Goal: Communication & Community: Connect with others

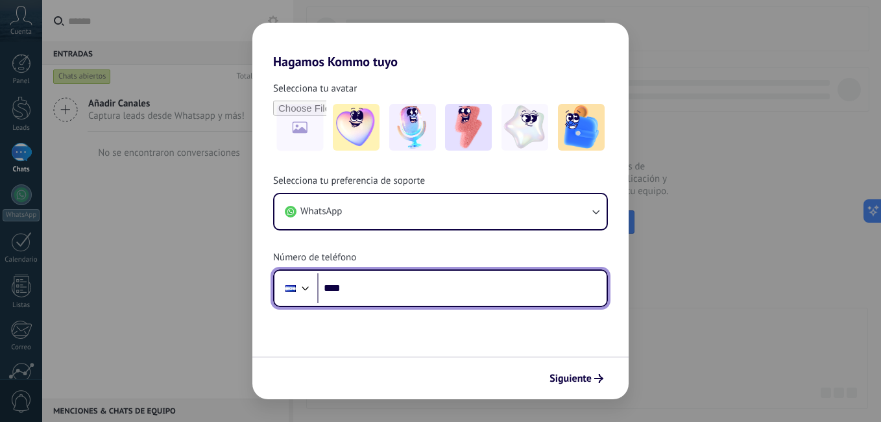
click at [397, 283] on input "****" at bounding box center [461, 288] width 289 height 30
type input "**********"
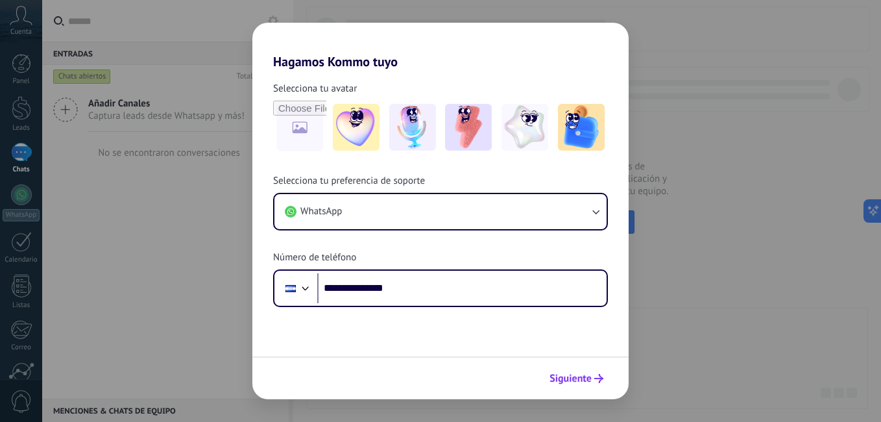
click at [571, 379] on span "Siguiente" at bounding box center [570, 378] width 42 height 9
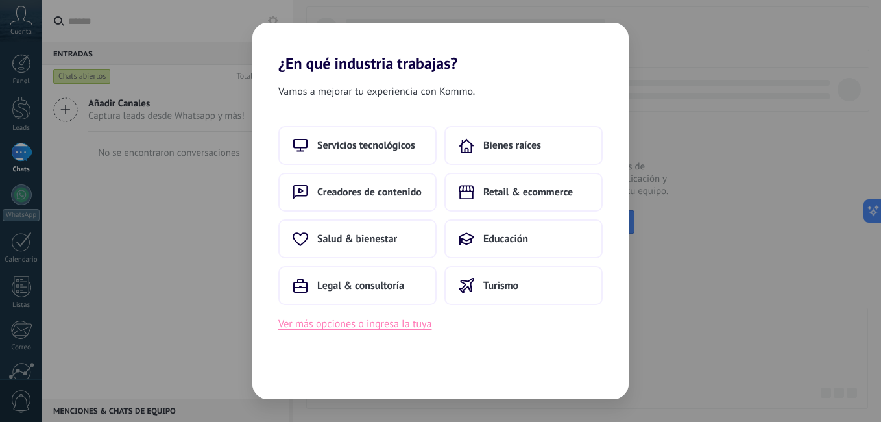
click at [390, 320] on button "Ver más opciones o ingresa la tuya" at bounding box center [354, 323] width 153 height 17
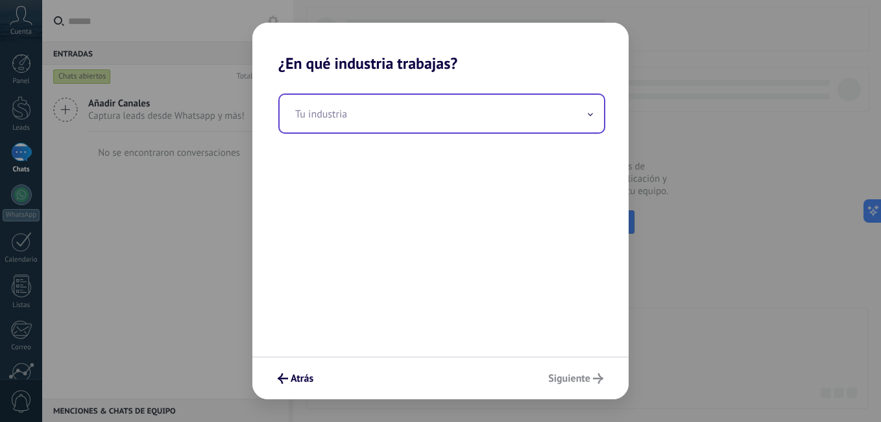
click at [593, 113] on span at bounding box center [590, 114] width 6 height 12
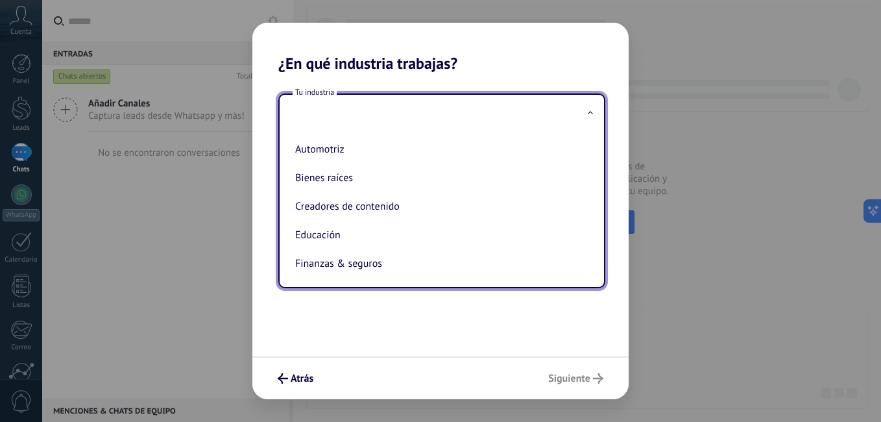
click at [390, 310] on div "Tu industria Automotriz Bienes raíces Creadores de contenido Educación Finanzas…" at bounding box center [440, 214] width 376 height 283
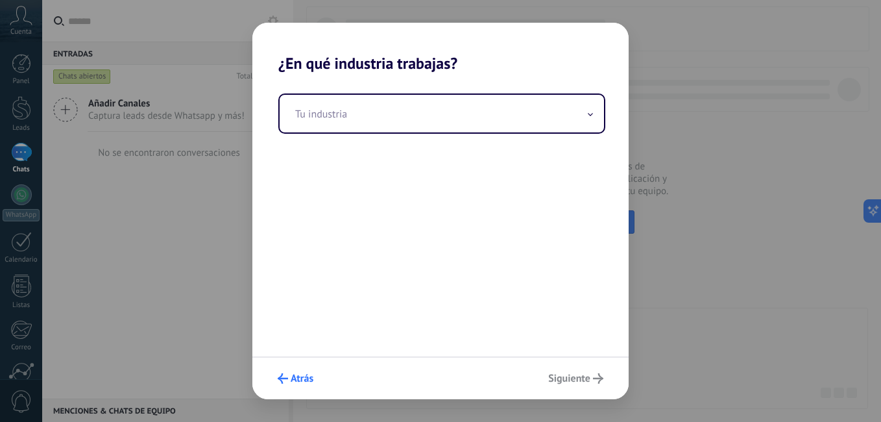
click at [306, 381] on span "Atrás" at bounding box center [302, 378] width 23 height 9
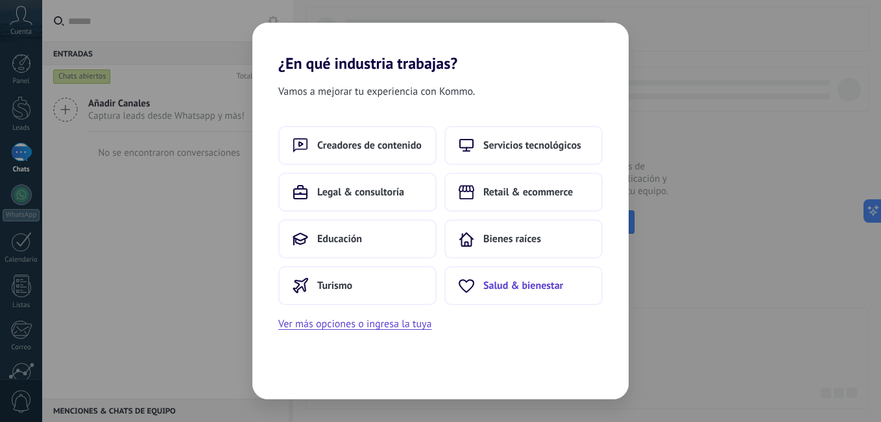
click at [525, 287] on span "Salud & bienestar" at bounding box center [523, 285] width 80 height 13
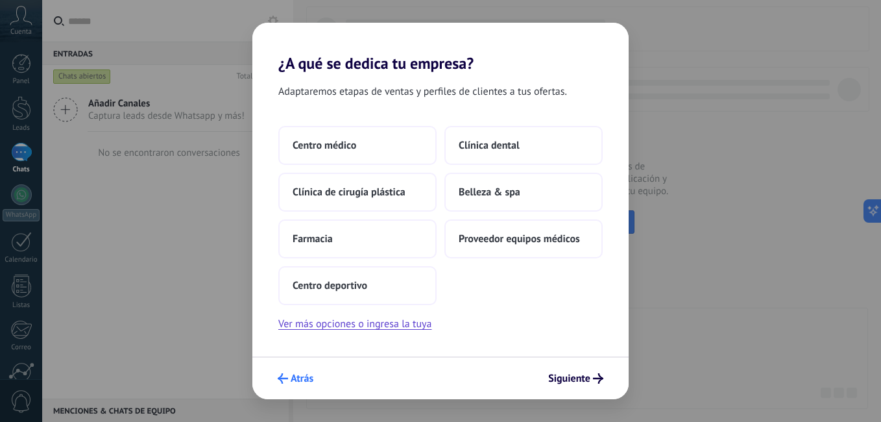
click at [293, 374] on span "Atrás" at bounding box center [302, 378] width 23 height 9
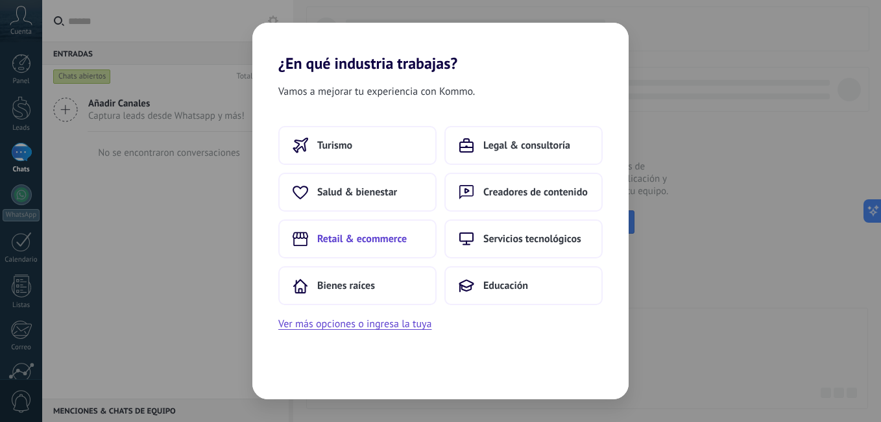
click at [395, 233] on span "Retail & ecommerce" at bounding box center [361, 238] width 89 height 13
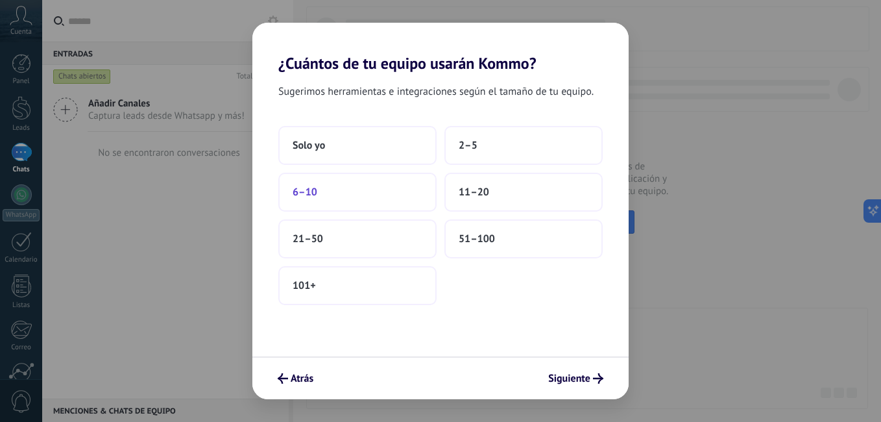
click at [326, 196] on button "6–10" at bounding box center [357, 191] width 158 height 39
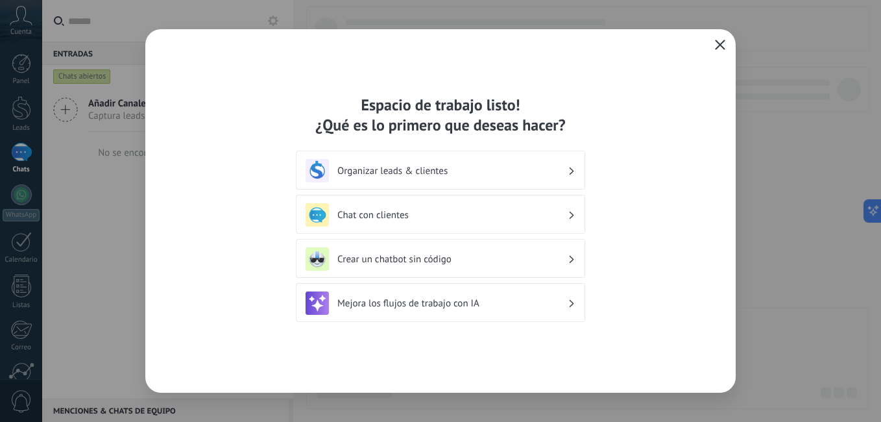
click at [454, 213] on h3 "Chat con clientes" at bounding box center [452, 215] width 230 height 12
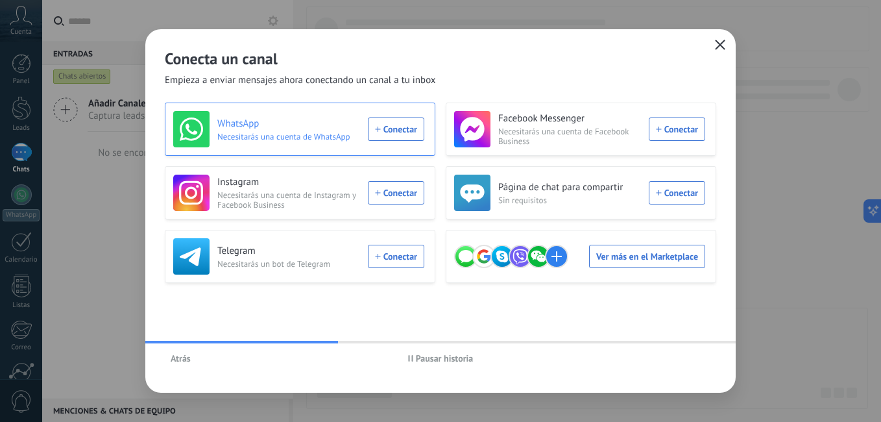
click at [418, 137] on div "WhatsApp Necesitarás una cuenta de WhatsApp Conectar" at bounding box center [298, 129] width 251 height 36
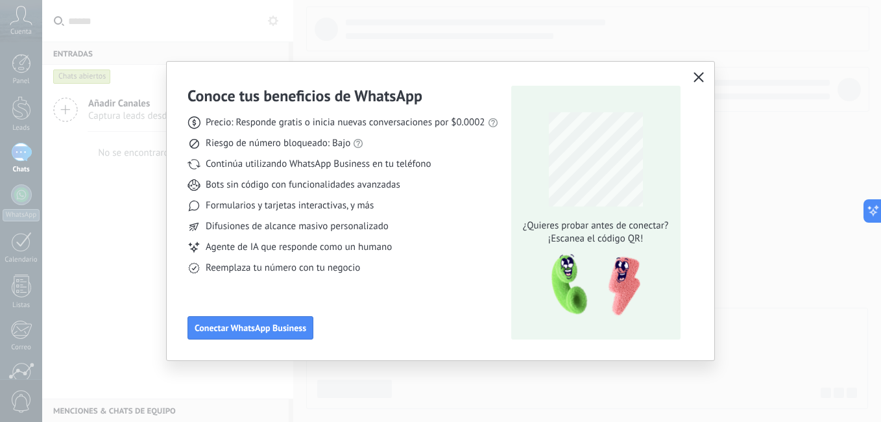
click at [690, 69] on div "Conoce tus beneficios de WhatsApp Precio: Responde gratis o inicia nuevas conve…" at bounding box center [440, 211] width 547 height 298
click at [699, 77] on use "button" at bounding box center [698, 77] width 10 height 10
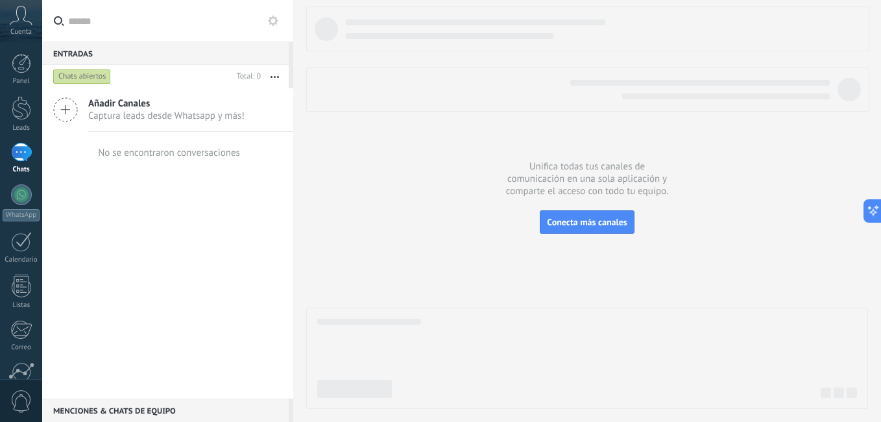
scroll to position [118, 0]
